Goal: Navigation & Orientation: Find specific page/section

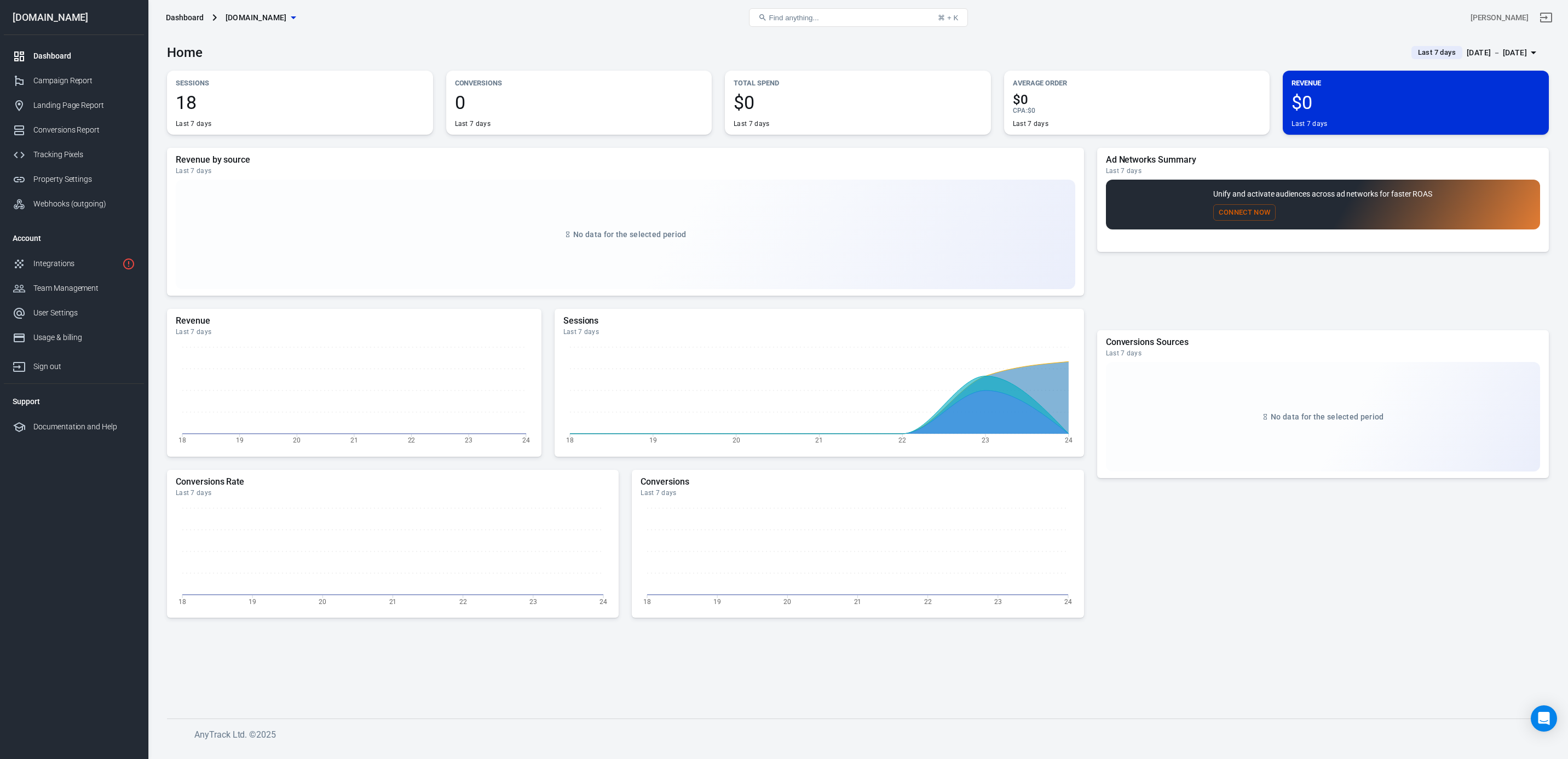
click at [69, 260] on div "Integrations" at bounding box center [76, 263] width 84 height 12
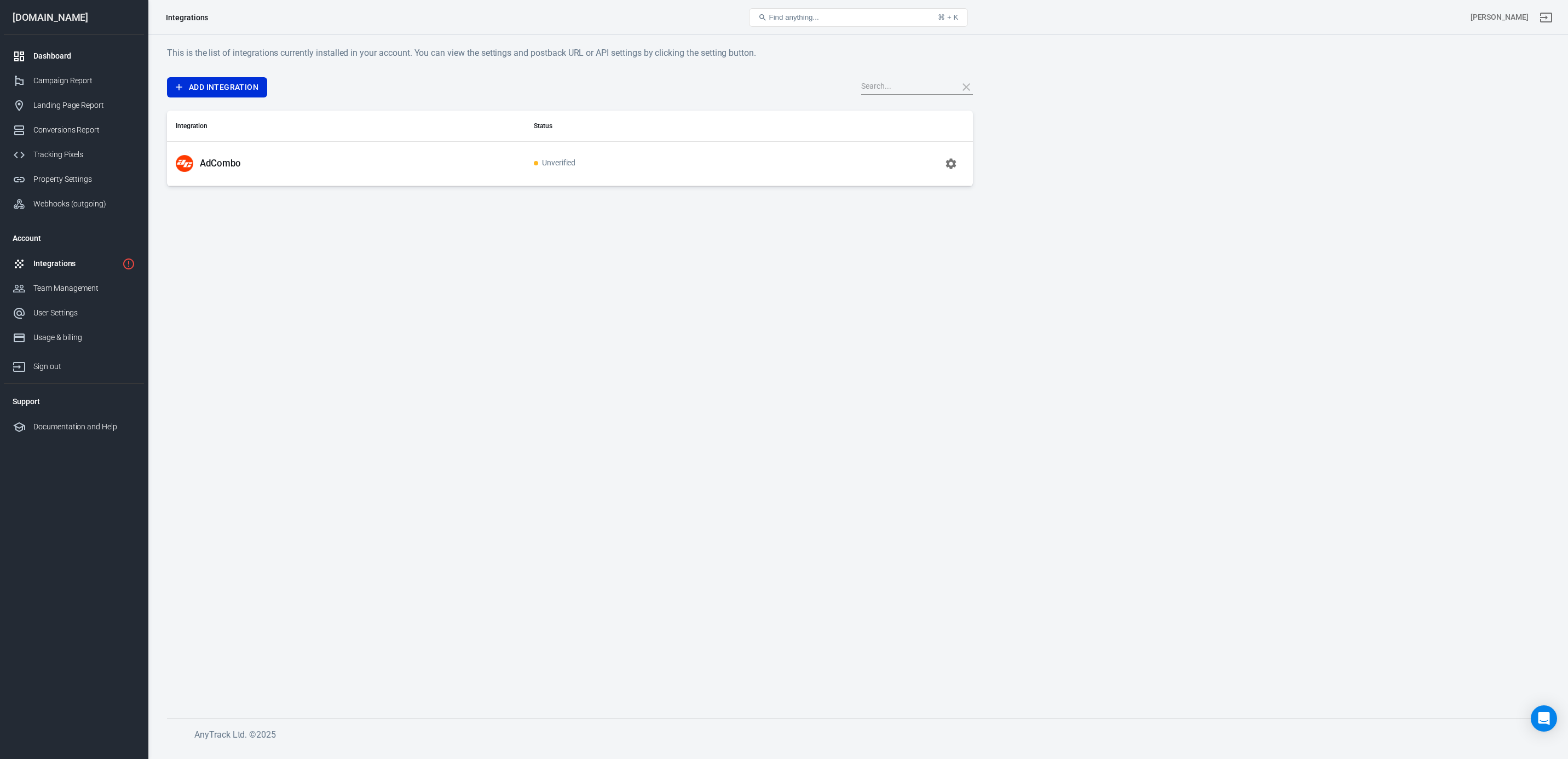
click at [66, 51] on div "Dashboard" at bounding box center [84, 56] width 102 height 12
